Goal: Complete application form

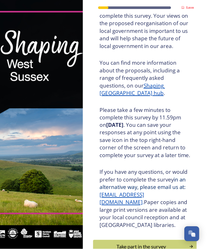
scroll to position [56, 0]
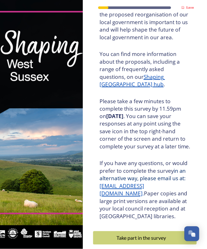
click at [144, 238] on div "Take part in the survey" at bounding box center [141, 238] width 91 height 8
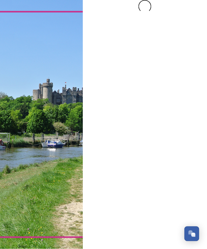
scroll to position [0, 0]
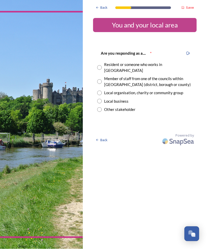
click at [102, 65] on input "radio" at bounding box center [99, 67] width 5 height 5
radio input "true"
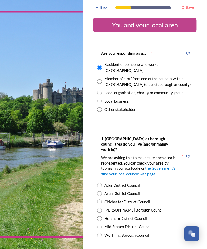
click at [101, 208] on input "radio" at bounding box center [99, 210] width 5 height 5
radio input "true"
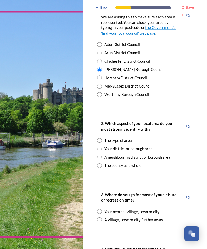
scroll to position [143, 0]
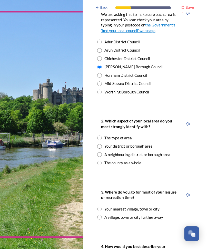
click at [99, 161] on input "radio" at bounding box center [99, 163] width 5 height 5
radio input "true"
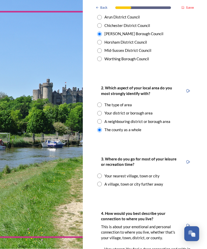
scroll to position [177, 0]
click at [100, 174] on input "radio" at bounding box center [99, 176] width 5 height 5
radio input "true"
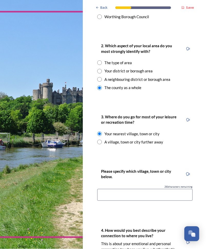
scroll to position [219, 0]
click at [122, 189] on input at bounding box center [145, 195] width 96 height 12
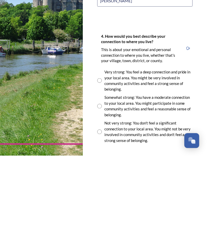
scroll to position [321, 0]
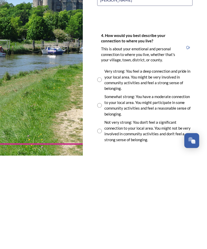
type input "[PERSON_NAME]"
click at [99, 171] on input "radio" at bounding box center [99, 173] width 5 height 5
radio input "true"
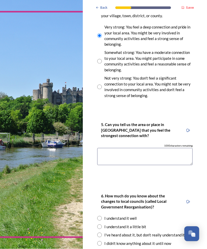
scroll to position [479, 0]
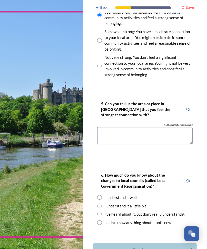
click at [117, 127] on textarea at bounding box center [145, 135] width 96 height 17
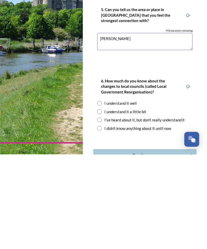
scroll to position [7, 0]
type textarea "[PERSON_NAME]"
click at [100, 204] on input "radio" at bounding box center [99, 206] width 5 height 5
radio input "true"
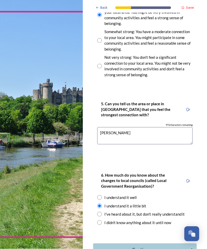
click at [137, 247] on div "Continue" at bounding box center [141, 250] width 91 height 7
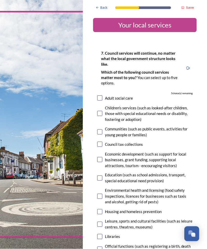
click at [101, 96] on input "checkbox" at bounding box center [99, 98] width 5 height 5
checkbox input "true"
click at [102, 111] on input "checkbox" at bounding box center [99, 113] width 5 height 5
checkbox input "true"
click at [99, 130] on input "checkbox" at bounding box center [99, 132] width 5 height 5
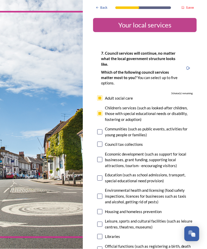
checkbox input "true"
click at [97, 176] on input "checkbox" at bounding box center [99, 178] width 5 height 5
checkbox input "true"
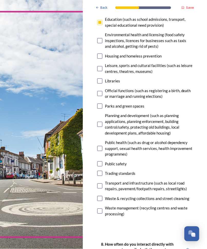
scroll to position [157, 0]
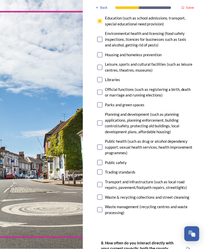
click at [98, 160] on input "checkbox" at bounding box center [99, 162] width 5 height 5
checkbox input "true"
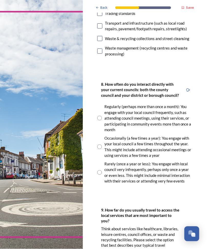
scroll to position [316, 0]
click at [102, 144] on input "radio" at bounding box center [99, 146] width 5 height 5
radio input "true"
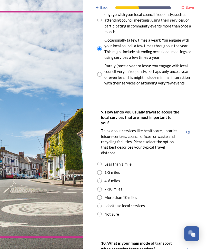
scroll to position [415, 0]
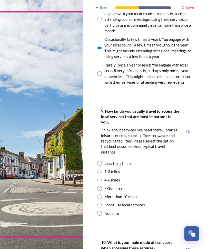
click at [101, 161] on input "radio" at bounding box center [99, 163] width 5 height 5
radio input "true"
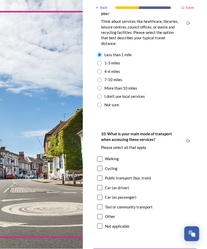
scroll to position [530, 0]
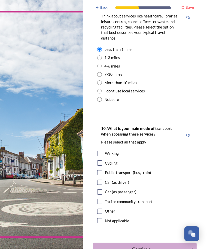
click at [102, 151] on input "checkbox" at bounding box center [99, 153] width 5 height 5
checkbox input "true"
click at [101, 161] on input "checkbox" at bounding box center [99, 163] width 5 height 5
checkbox input "true"
click at [102, 170] on input "checkbox" at bounding box center [99, 172] width 5 height 5
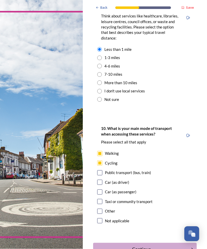
checkbox input "true"
click at [100, 190] on input "checkbox" at bounding box center [99, 192] width 5 height 5
checkbox input "true"
click at [102, 199] on input "checkbox" at bounding box center [99, 201] width 5 height 5
checkbox input "true"
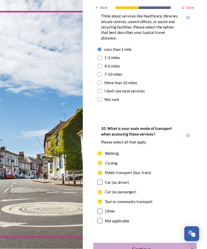
click at [143, 246] on div "Continue" at bounding box center [141, 249] width 91 height 7
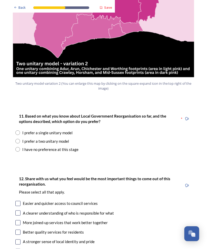
scroll to position [606, 0]
click at [17, 131] on input "radio" at bounding box center [17, 133] width 5 height 5
radio input "true"
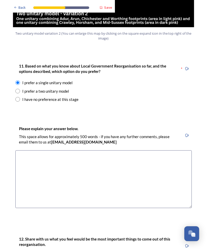
scroll to position [656, 0]
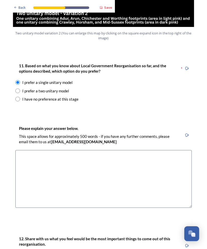
click at [57, 150] on textarea at bounding box center [103, 179] width 177 height 58
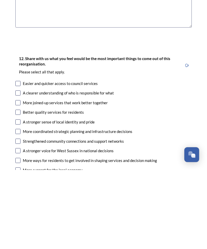
scroll to position [758, 0]
type textarea "I feel that splitting areas up doubles the work needed"
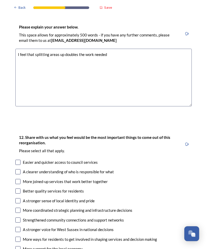
click at [19, 160] on input "checkbox" at bounding box center [17, 162] width 5 height 5
checkbox input "true"
click at [19, 170] on input "checkbox" at bounding box center [17, 172] width 5 height 5
checkbox input "true"
click at [20, 179] on input "checkbox" at bounding box center [17, 181] width 5 height 5
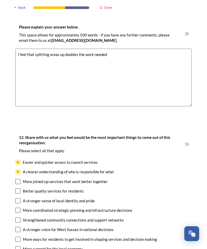
checkbox input "true"
click at [19, 189] on input "checkbox" at bounding box center [17, 191] width 5 height 5
checkbox input "true"
click at [20, 199] on input "checkbox" at bounding box center [17, 201] width 5 height 5
checkbox input "true"
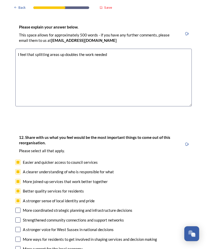
click at [17, 208] on input "checkbox" at bounding box center [17, 210] width 5 height 5
checkbox input "true"
click at [19, 218] on input "checkbox" at bounding box center [17, 220] width 5 height 5
checkbox input "true"
click at [20, 227] on input "checkbox" at bounding box center [17, 229] width 5 height 5
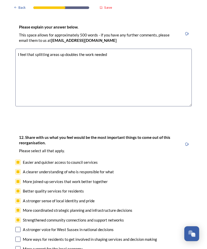
checkbox input "true"
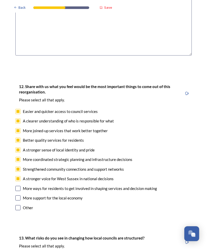
scroll to position [809, 0]
click at [20, 186] on input "checkbox" at bounding box center [17, 188] width 5 height 5
checkbox input "true"
click at [19, 196] on input "checkbox" at bounding box center [17, 198] width 5 height 5
checkbox input "true"
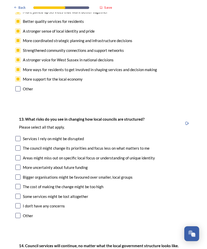
scroll to position [929, 0]
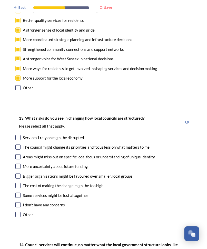
click at [20, 135] on input "checkbox" at bounding box center [17, 137] width 5 height 5
checkbox input "true"
click at [19, 145] on input "checkbox" at bounding box center [17, 147] width 5 height 5
checkbox input "true"
click at [19, 154] on input "checkbox" at bounding box center [17, 156] width 5 height 5
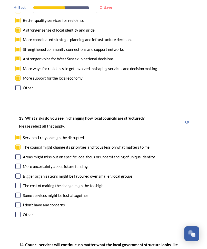
checkbox input "true"
click at [17, 164] on input "checkbox" at bounding box center [17, 166] width 5 height 5
checkbox input "true"
click at [17, 183] on input "checkbox" at bounding box center [17, 185] width 5 height 5
checkbox input "true"
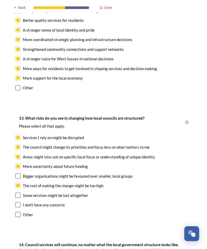
click at [19, 193] on input "checkbox" at bounding box center [17, 195] width 5 height 5
checkbox input "true"
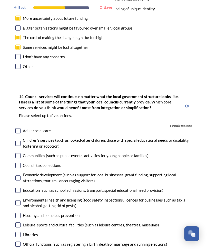
scroll to position [1084, 0]
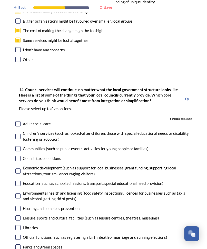
click at [19, 122] on input "checkbox" at bounding box center [17, 124] width 5 height 5
checkbox input "true"
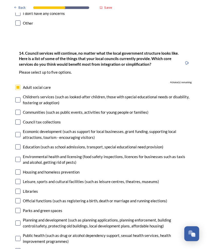
scroll to position [1121, 0]
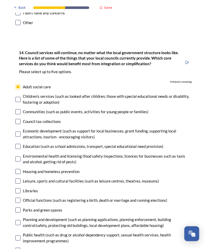
click at [19, 97] on input "checkbox" at bounding box center [17, 99] width 5 height 5
checkbox input "true"
click at [19, 109] on input "checkbox" at bounding box center [17, 111] width 5 height 5
checkbox input "true"
click at [20, 144] on input "checkbox" at bounding box center [17, 146] width 5 height 5
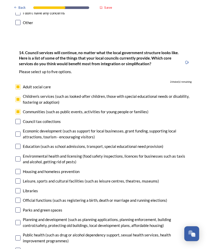
checkbox input "true"
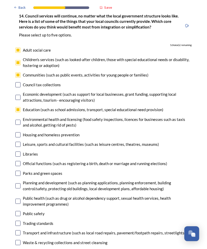
scroll to position [1158, 0]
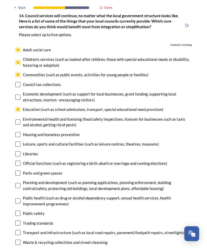
click at [19, 211] on input "checkbox" at bounding box center [17, 213] width 5 height 5
checkbox input "true"
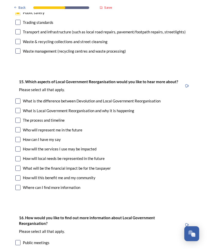
scroll to position [1360, 0]
click at [20, 98] on input "checkbox" at bounding box center [17, 100] width 5 height 5
checkbox input "true"
click at [19, 108] on input "checkbox" at bounding box center [17, 110] width 5 height 5
checkbox input "true"
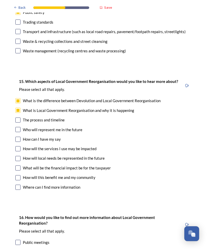
click at [19, 118] on input "checkbox" at bounding box center [17, 120] width 5 height 5
checkbox input "true"
click at [19, 127] on input "checkbox" at bounding box center [17, 129] width 5 height 5
checkbox input "true"
click at [19, 137] on input "checkbox" at bounding box center [17, 139] width 5 height 5
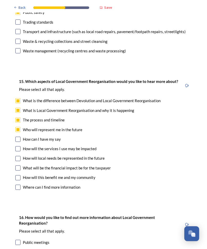
checkbox input "true"
click at [19, 147] on input "checkbox" at bounding box center [17, 149] width 5 height 5
checkbox input "true"
click at [20, 156] on input "checkbox" at bounding box center [17, 158] width 5 height 5
checkbox input "true"
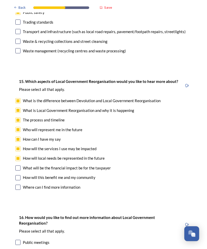
click at [20, 166] on input "checkbox" at bounding box center [17, 168] width 5 height 5
checkbox input "true"
click at [19, 176] on input "checkbox" at bounding box center [17, 178] width 5 height 5
checkbox input "true"
click at [20, 185] on input "checkbox" at bounding box center [17, 187] width 5 height 5
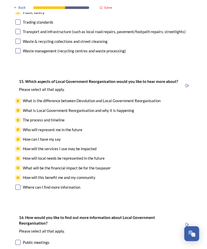
checkbox input "true"
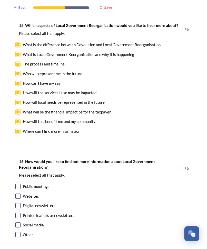
scroll to position [1426, 0]
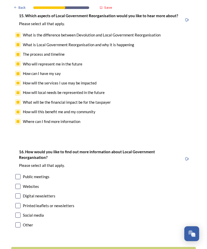
click at [20, 184] on input "checkbox" at bounding box center [17, 186] width 5 height 5
checkbox input "true"
click at [19, 175] on input "checkbox" at bounding box center [17, 177] width 5 height 5
checkbox input "true"
click at [20, 194] on input "checkbox" at bounding box center [17, 196] width 5 height 5
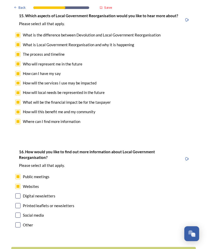
checkbox input "true"
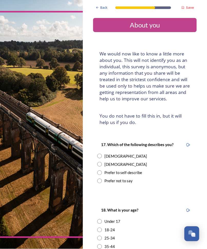
click at [100, 162] on input "radio" at bounding box center [99, 164] width 5 height 5
radio input "true"
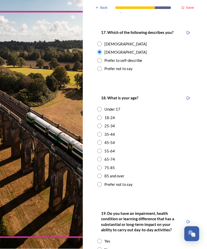
scroll to position [113, 0]
click at [102, 157] on input "radio" at bounding box center [99, 159] width 5 height 5
radio input "true"
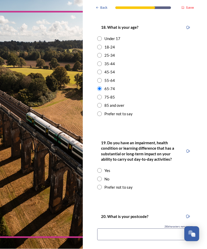
scroll to position [213, 0]
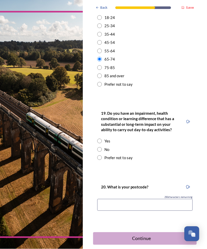
click at [102, 139] on input "radio" at bounding box center [99, 141] width 5 height 5
radio input "true"
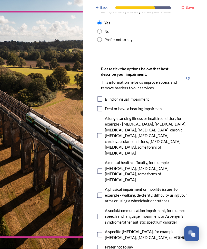
scroll to position [336, 0]
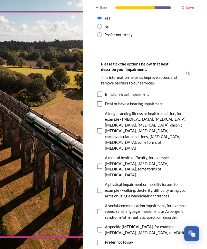
click at [102, 129] on input "checkbox" at bounding box center [99, 131] width 5 height 5
checkbox input "true"
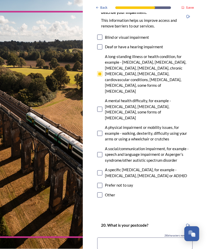
scroll to position [414, 0]
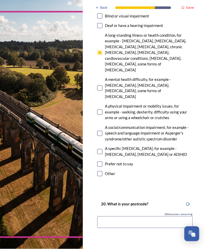
click at [121, 217] on input at bounding box center [145, 223] width 96 height 12
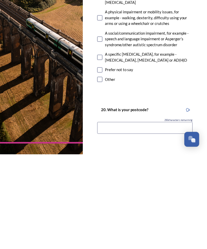
scroll to position [25, 0]
type input "RH11 8GL"
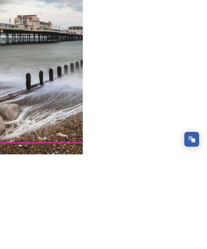
scroll to position [0, 0]
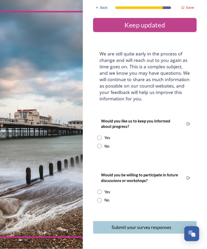
click at [101, 136] on input "radio" at bounding box center [99, 138] width 5 height 5
radio input "true"
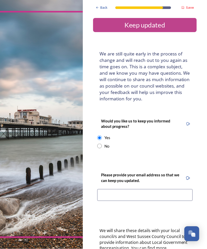
click at [111, 189] on input at bounding box center [145, 195] width 96 height 12
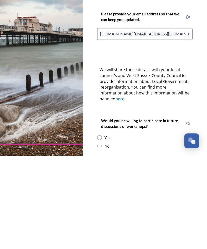
scroll to position [69, 0]
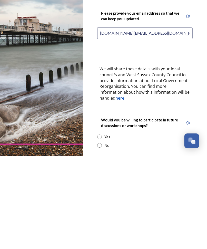
type input "[DOMAIN_NAME][EMAIL_ADDRESS][DOMAIN_NAME]"
click at [101, 228] on input "radio" at bounding box center [99, 230] width 5 height 5
radio input "true"
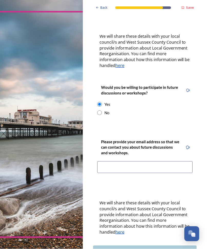
scroll to position [208, 0]
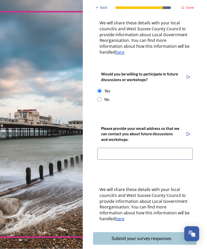
click at [115, 148] on input at bounding box center [145, 154] width 96 height 12
type input "[DOMAIN_NAME][EMAIL_ADDRESS][DOMAIN_NAME]"
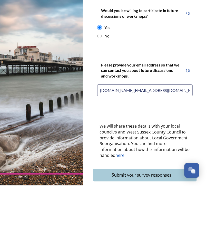
scroll to position [25, 0]
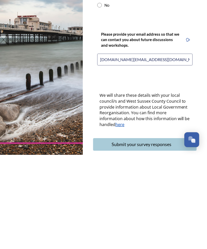
click at [148, 235] on div "Submit your survey responses" at bounding box center [141, 238] width 91 height 7
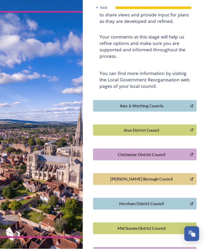
scroll to position [68, 0]
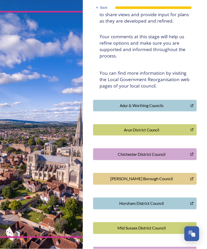
click at [156, 176] on div "[PERSON_NAME] Borough Council" at bounding box center [142, 179] width 92 height 6
